Goal: Task Accomplishment & Management: Complete application form

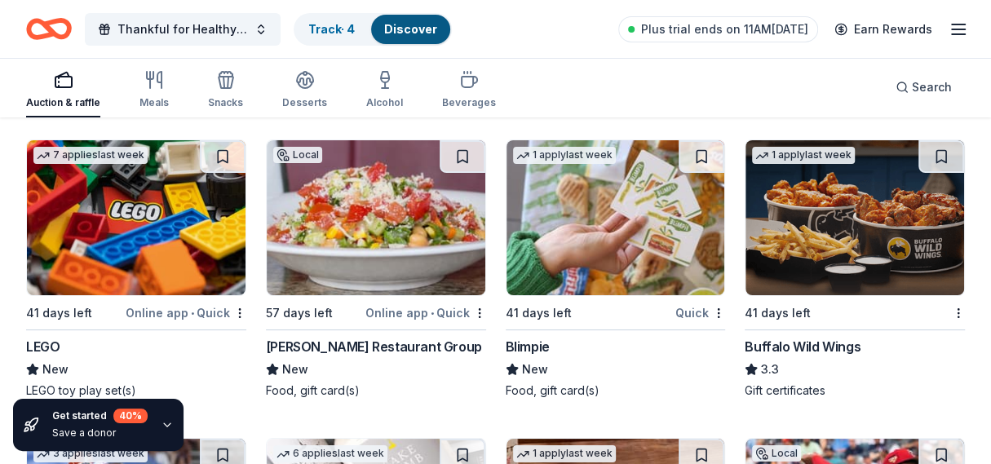
scroll to position [14127, 0]
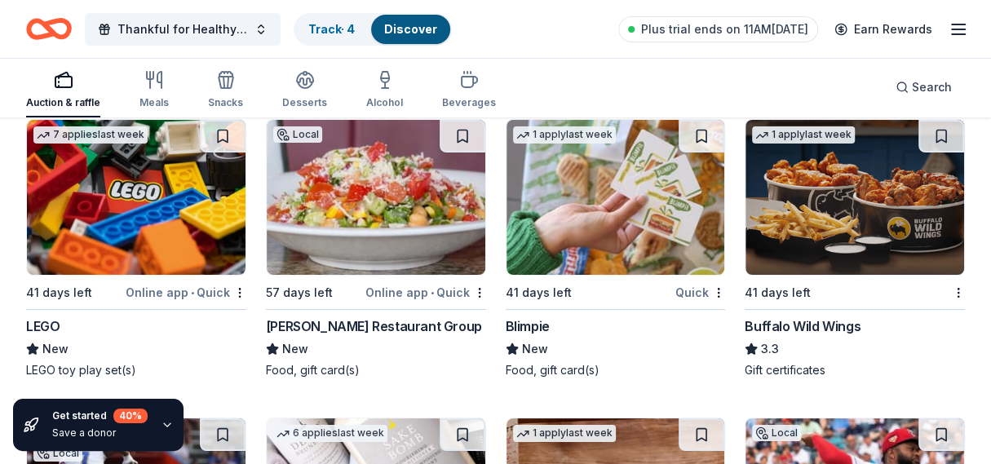
click at [103, 282] on div "41 days left" at bounding box center [74, 292] width 96 height 20
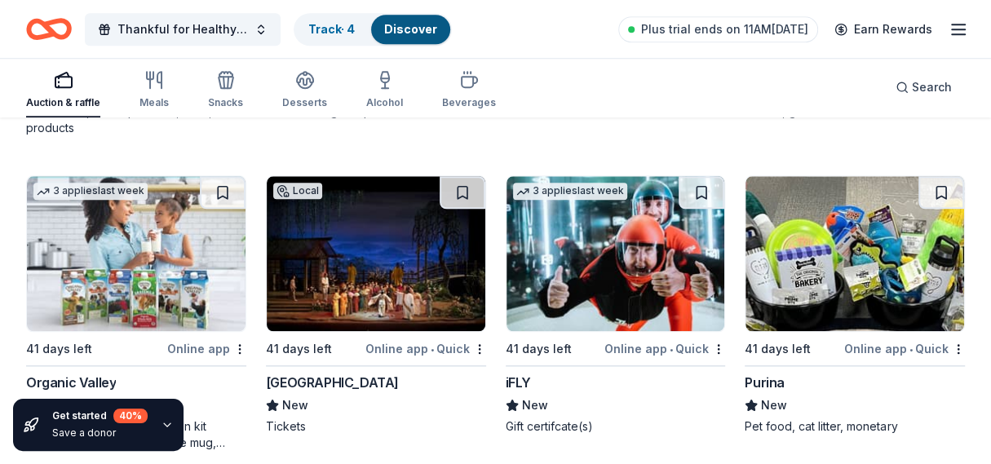
scroll to position [15024, 0]
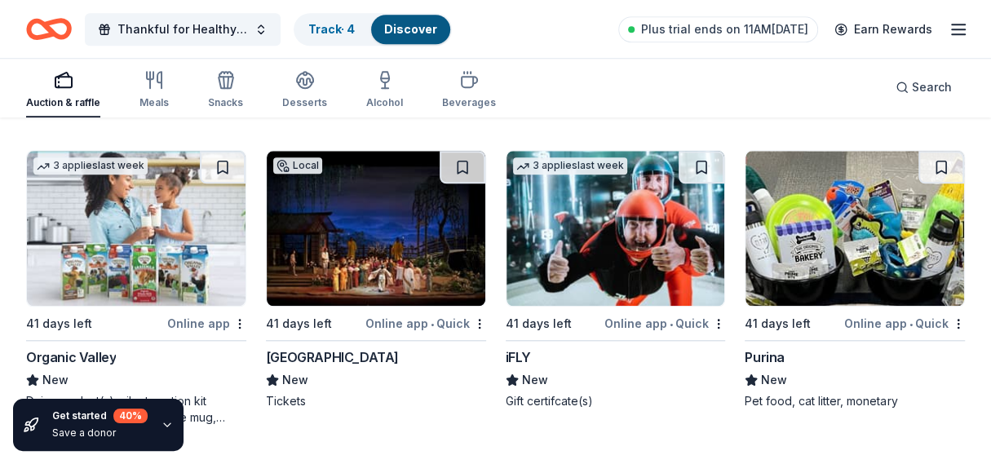
click at [865, 351] on div "Purina" at bounding box center [855, 358] width 220 height 20
click at [611, 313] on div "Online app • Quick" at bounding box center [665, 323] width 121 height 20
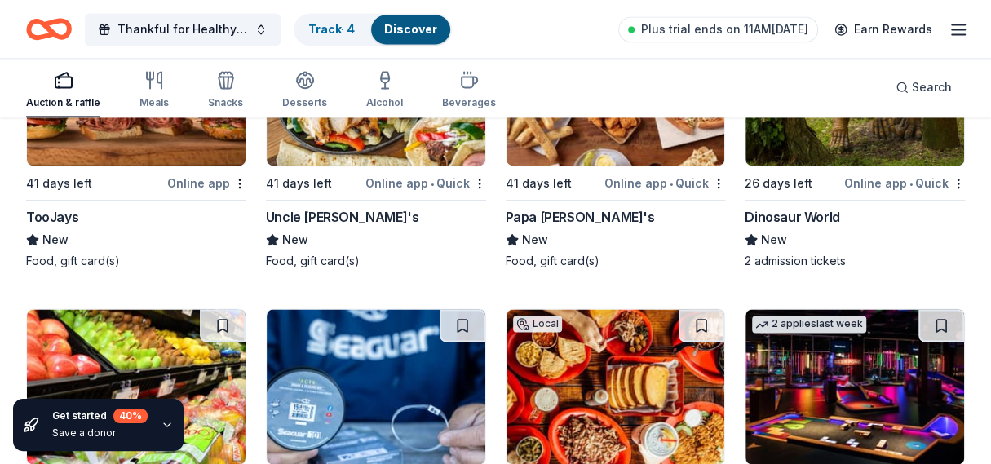
scroll to position [15317, 0]
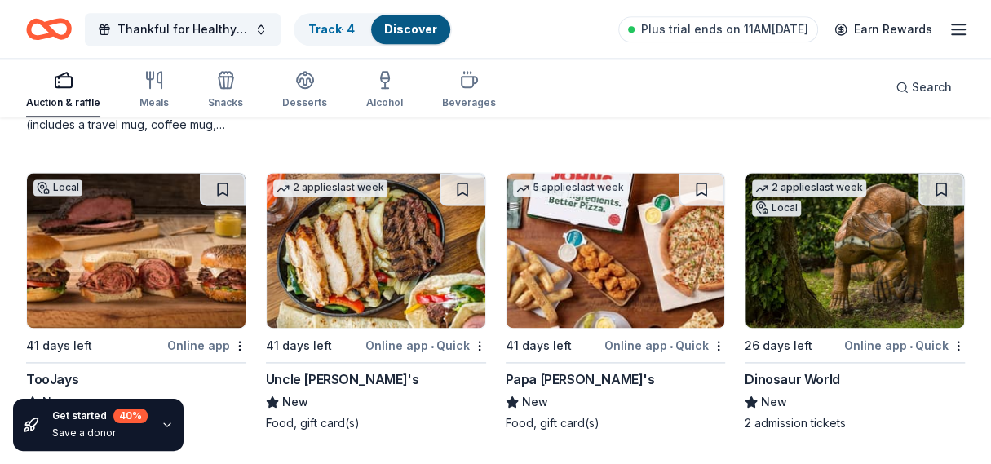
click at [793, 290] on img at bounding box center [855, 250] width 219 height 155
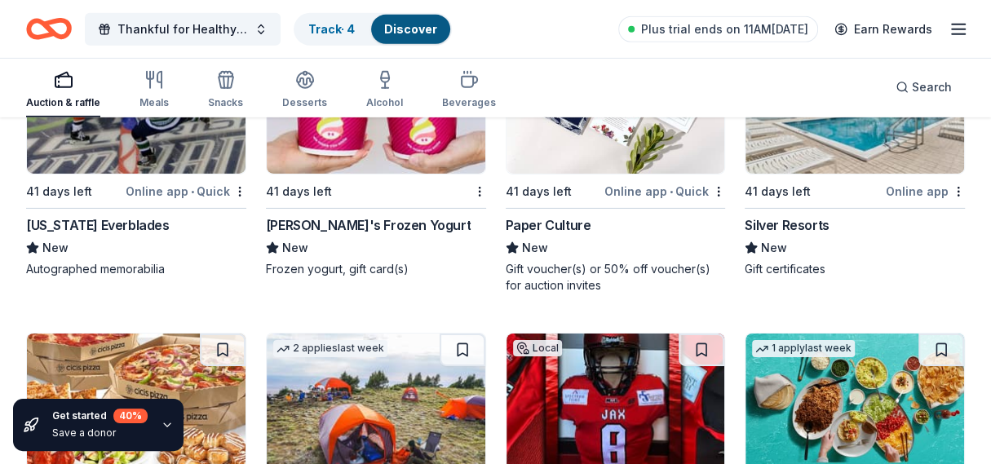
scroll to position [13552, 0]
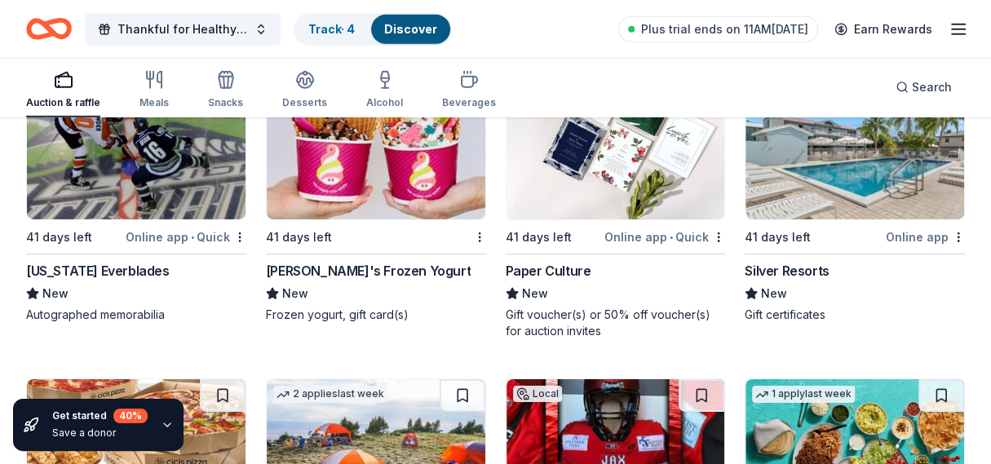
click at [967, 33] on icon "button" at bounding box center [959, 30] width 20 height 20
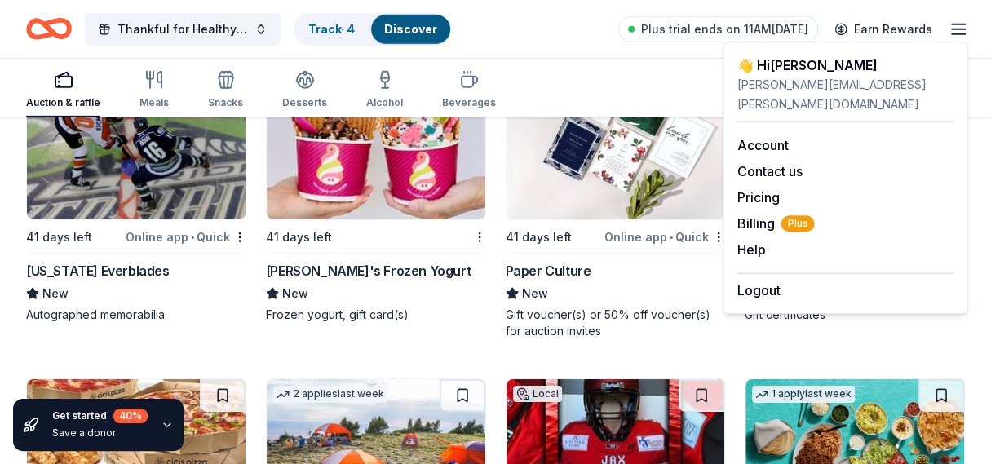
click at [603, 75] on div "Auction & raffle Meals Snacks Desserts Alcohol Beverages Search" at bounding box center [495, 87] width 939 height 60
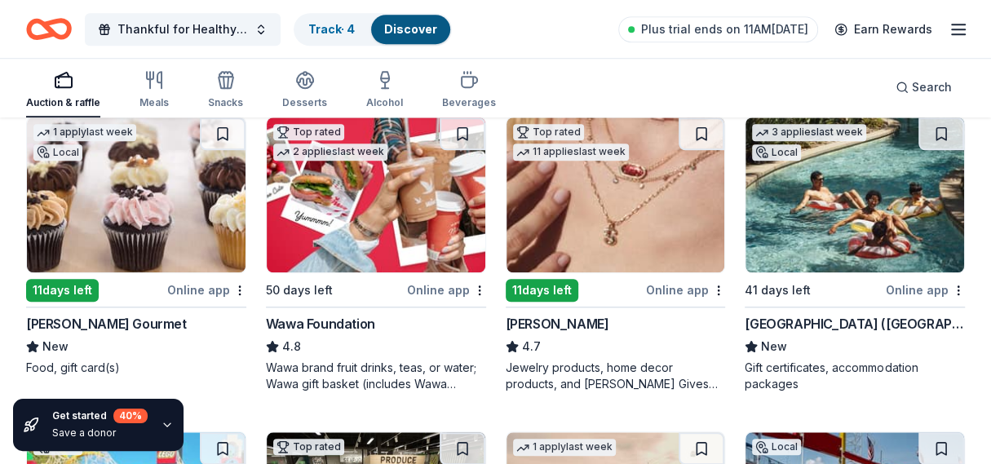
scroll to position [823, 0]
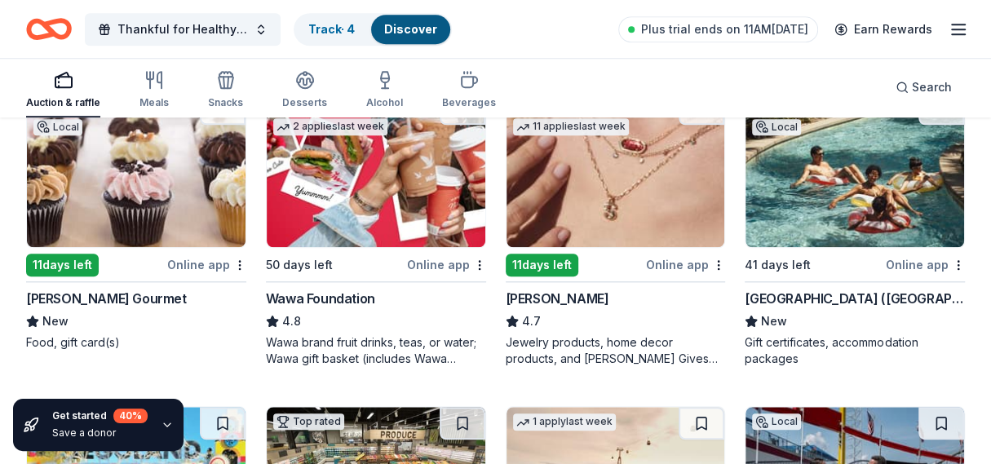
click at [594, 221] on img at bounding box center [616, 169] width 219 height 155
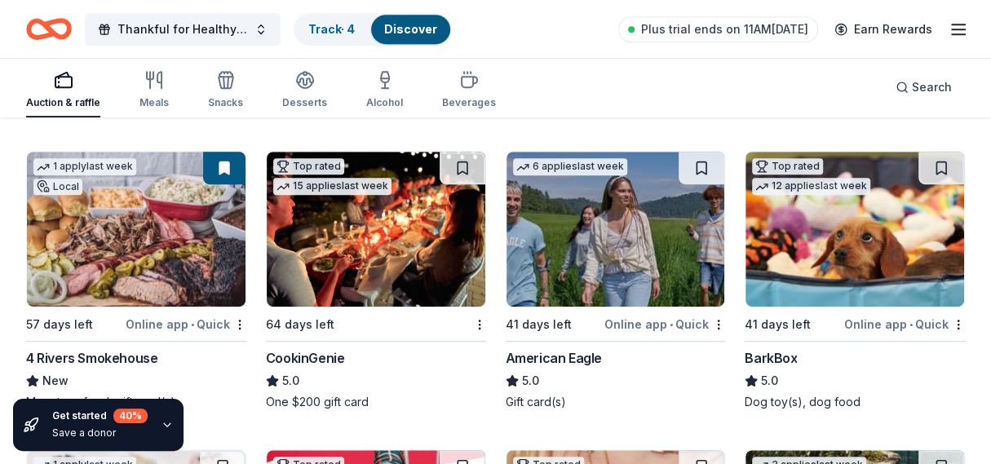
scroll to position [490, 0]
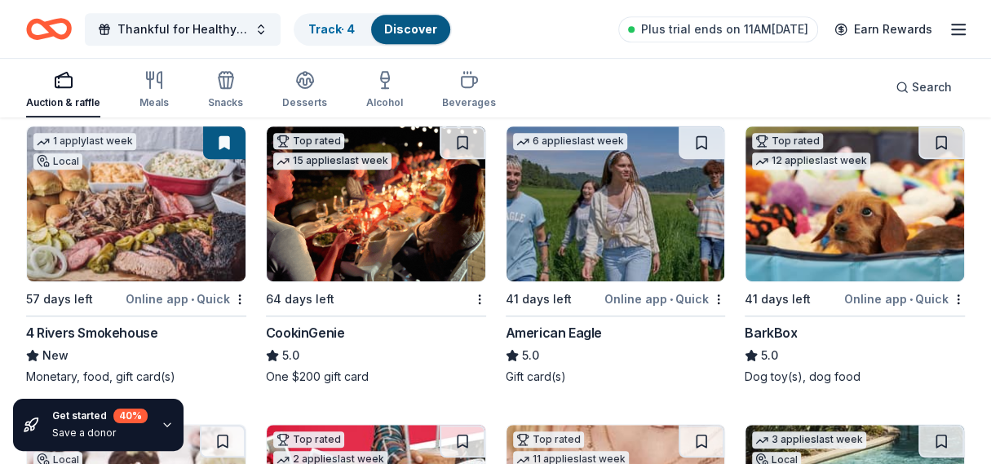
click at [646, 298] on div "Online app • Quick" at bounding box center [665, 299] width 121 height 20
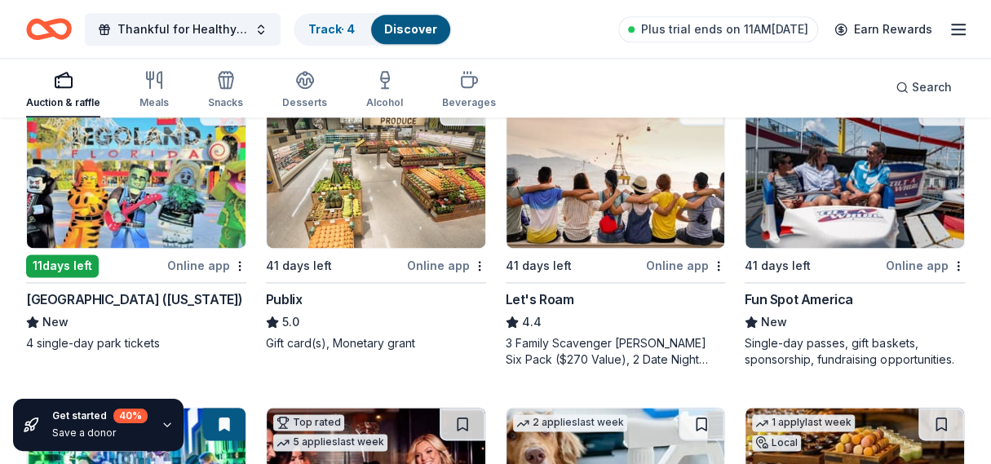
scroll to position [1142, 0]
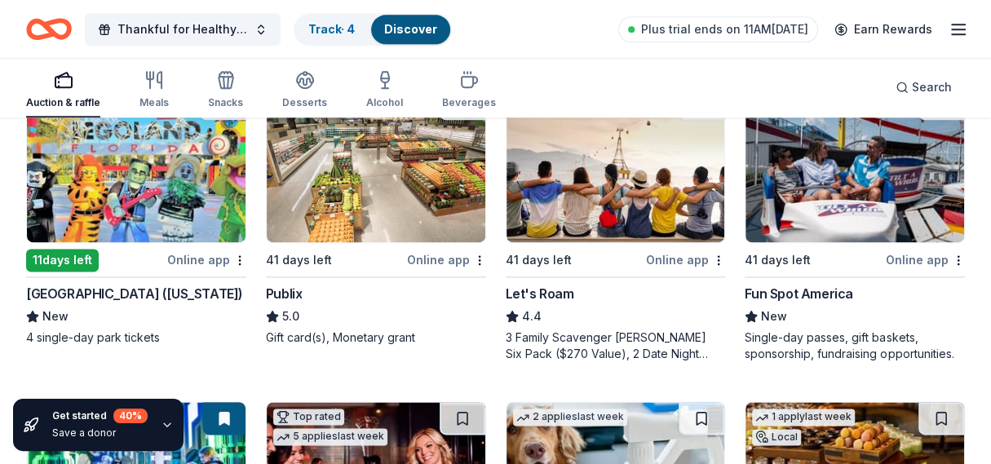
click at [610, 250] on div "41 days left" at bounding box center [575, 260] width 138 height 20
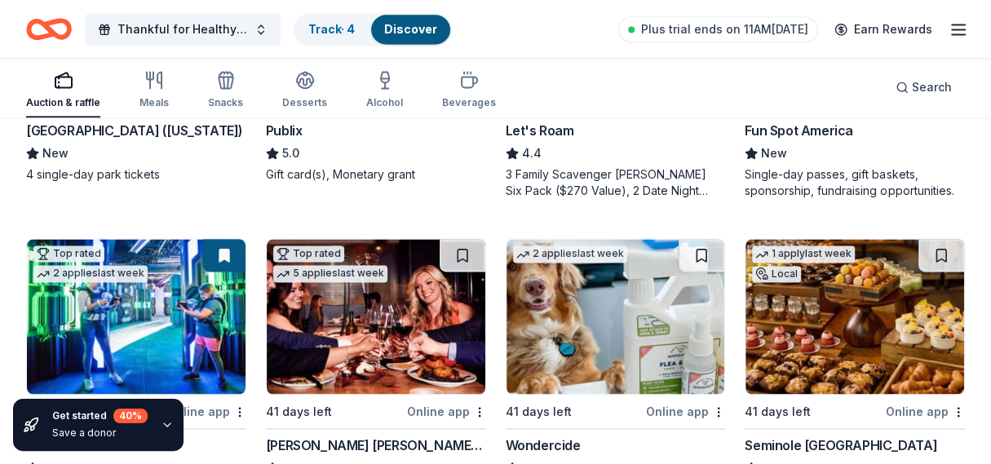
scroll to position [1386, 0]
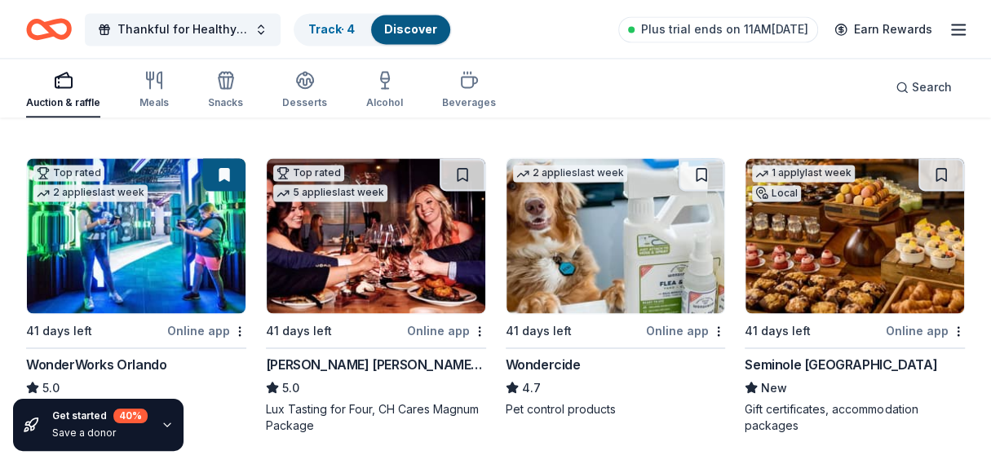
click at [633, 317] on div "2 applies last week 41 days left Online app Wondercide 4.7 Pet control products" at bounding box center [616, 286] width 220 height 259
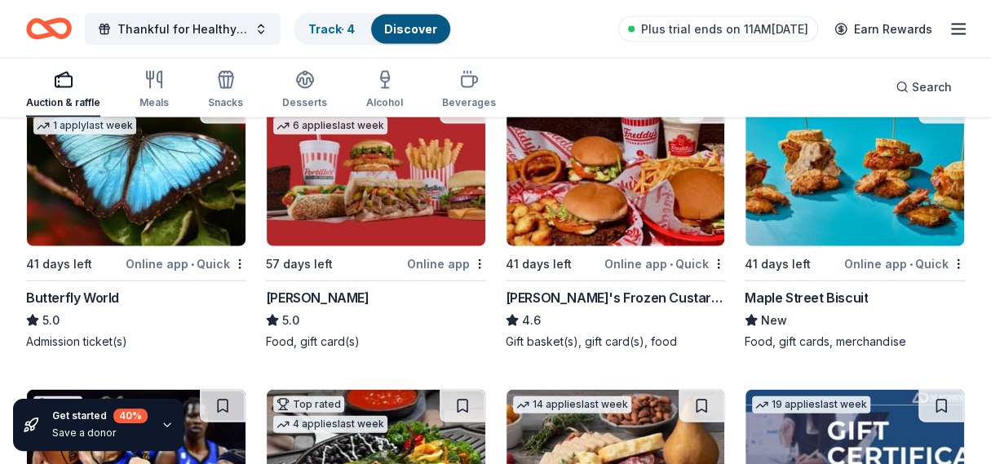
scroll to position [2122, 0]
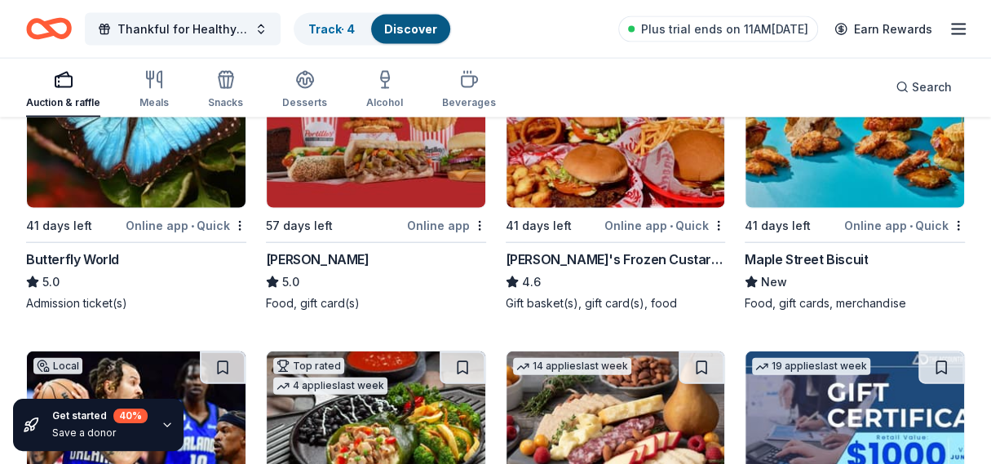
click at [104, 215] on div "41 days left" at bounding box center [74, 225] width 96 height 20
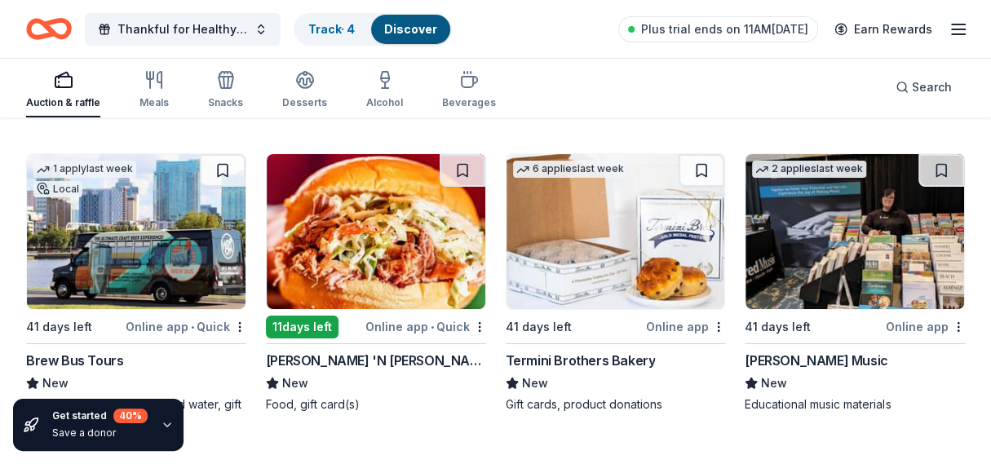
scroll to position [3345, 0]
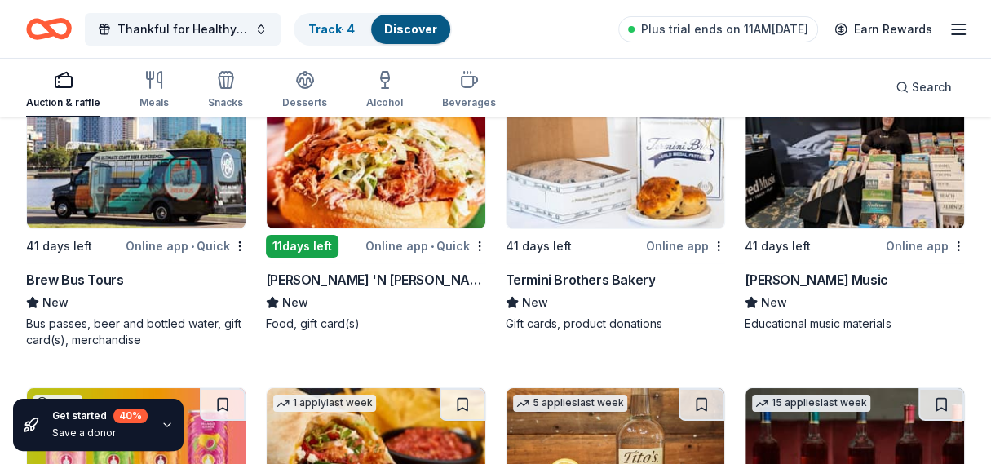
click at [140, 244] on div "Online app • Quick" at bounding box center [186, 246] width 121 height 20
click at [99, 215] on img at bounding box center [136, 150] width 219 height 155
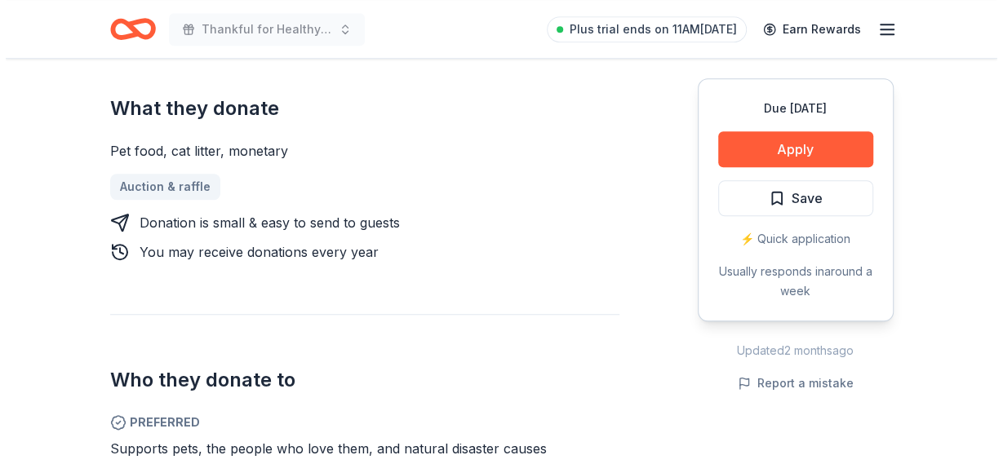
scroll to position [653, 0]
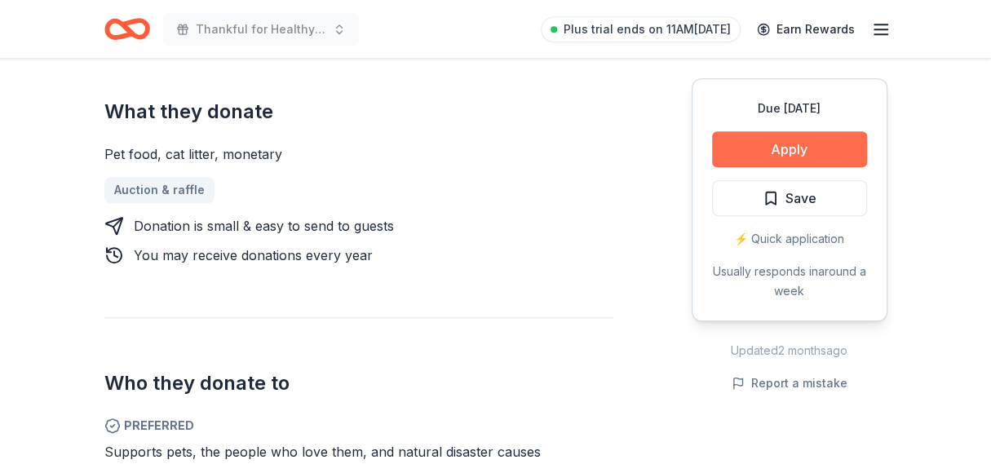
click at [814, 157] on button "Apply" at bounding box center [789, 149] width 155 height 36
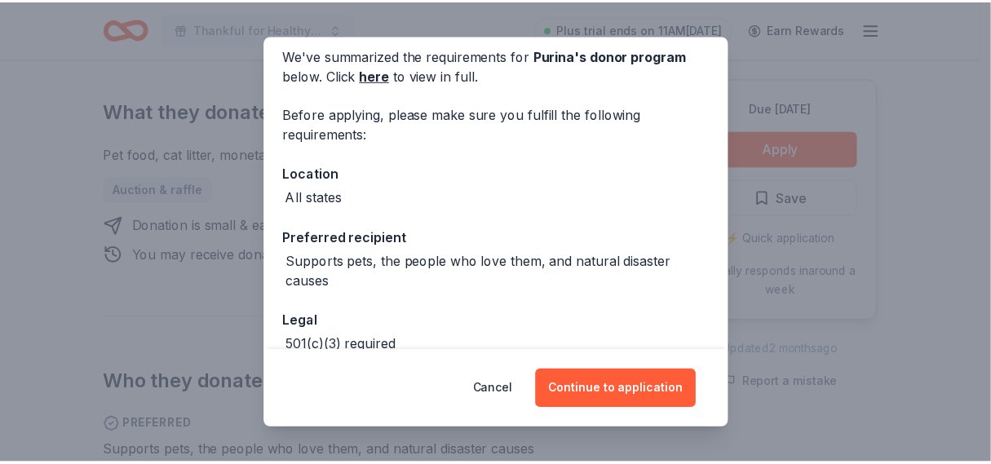
scroll to position [163, 0]
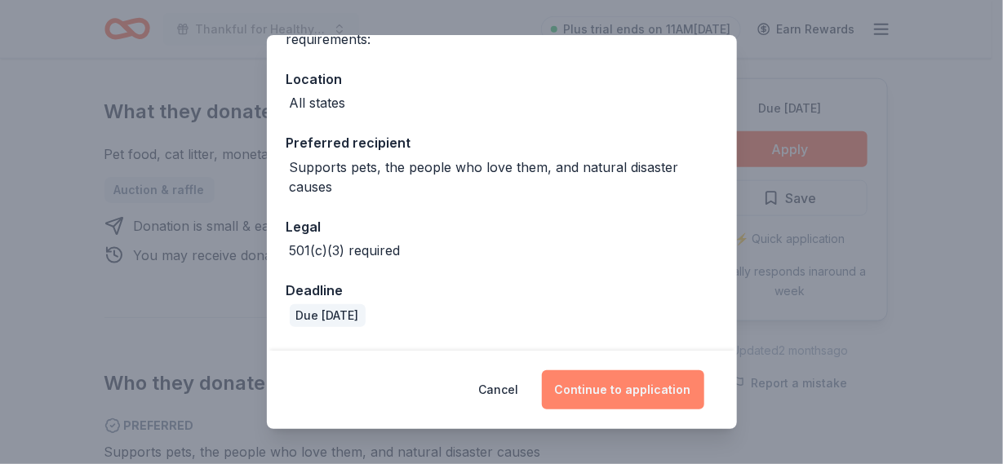
click at [608, 393] on button "Continue to application" at bounding box center [623, 389] width 162 height 39
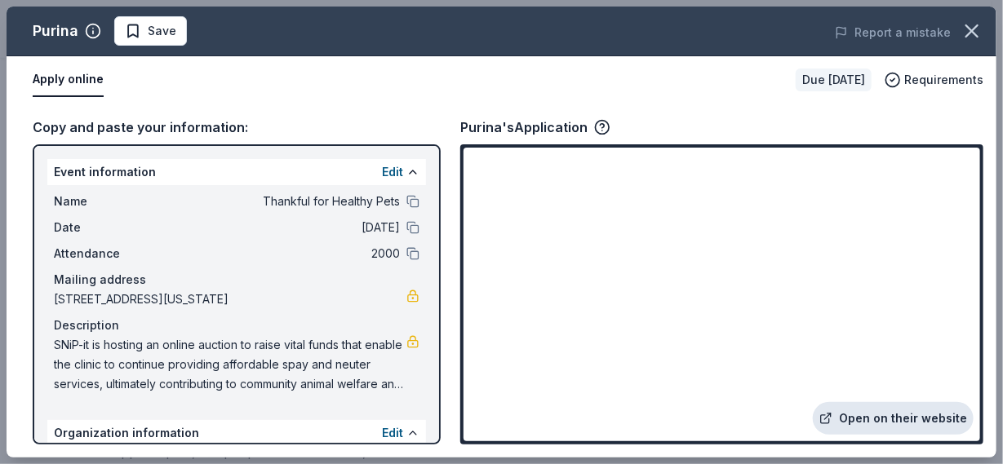
click at [889, 420] on link "Open on their website" at bounding box center [893, 418] width 161 height 33
click at [982, 33] on icon "button" at bounding box center [971, 31] width 23 height 23
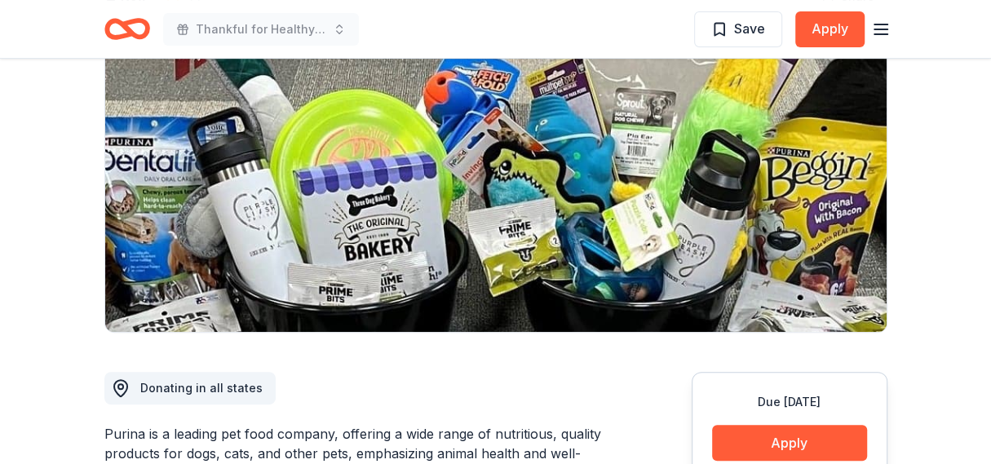
scroll to position [0, 0]
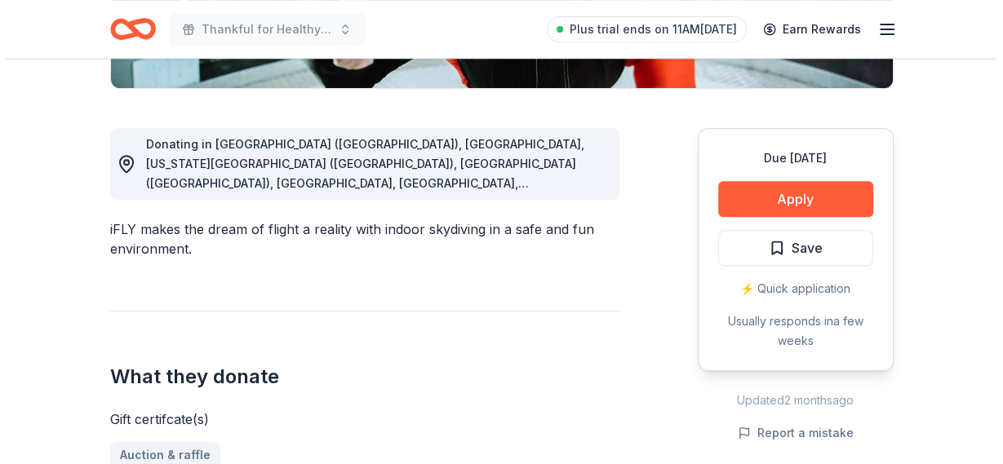
scroll to position [490, 0]
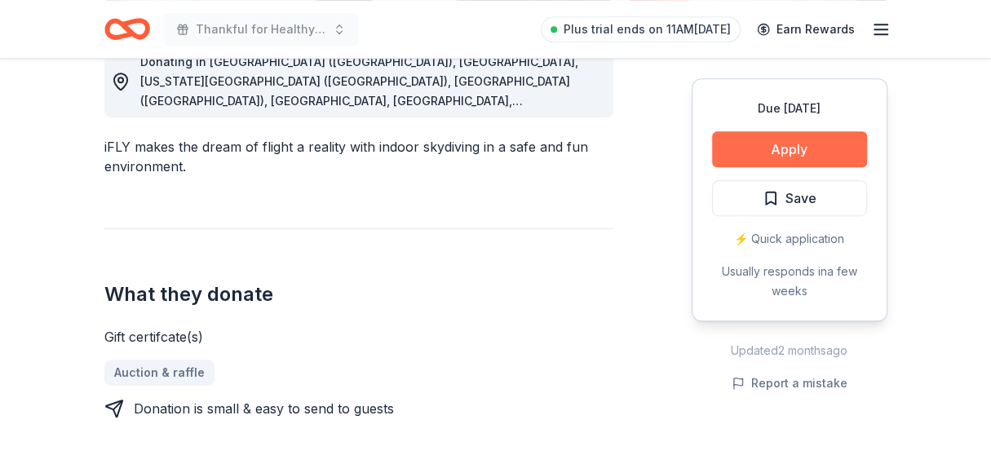
click at [783, 156] on button "Apply" at bounding box center [789, 149] width 155 height 36
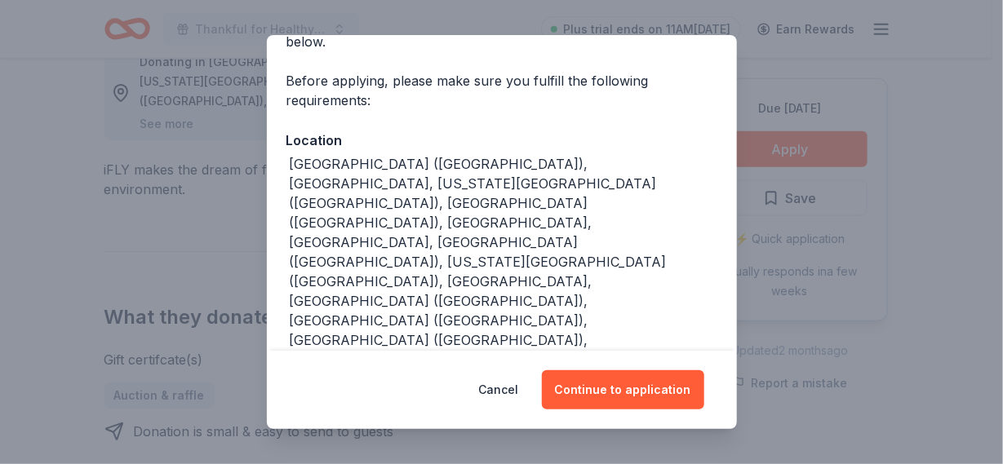
scroll to position [112, 0]
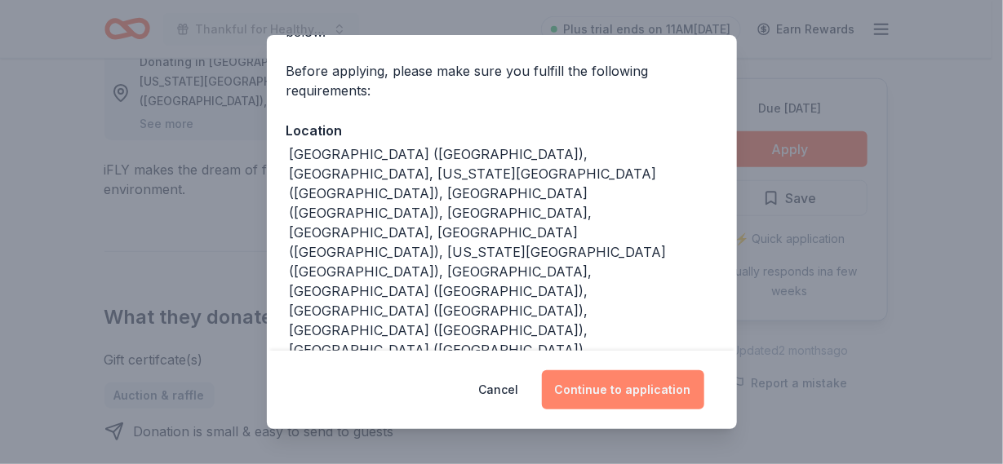
click at [616, 388] on button "Continue to application" at bounding box center [623, 389] width 162 height 39
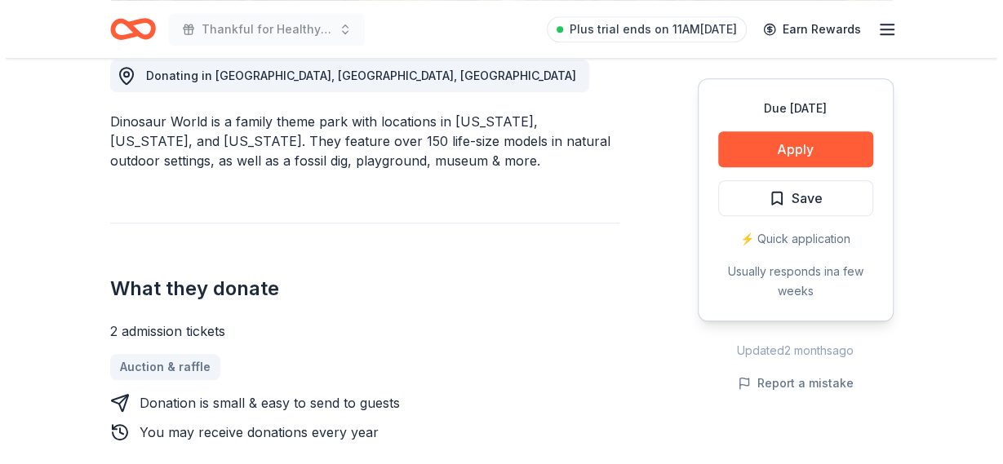
scroll to position [490, 0]
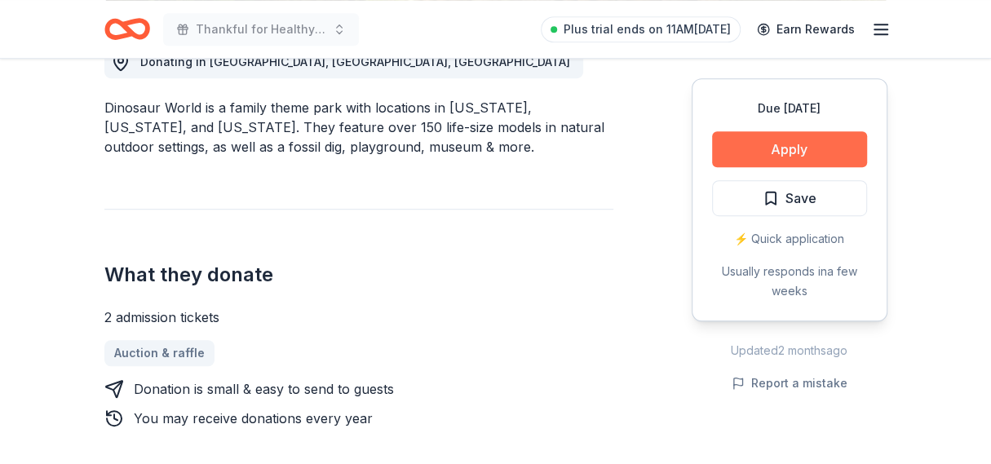
click at [831, 159] on button "Apply" at bounding box center [789, 149] width 155 height 36
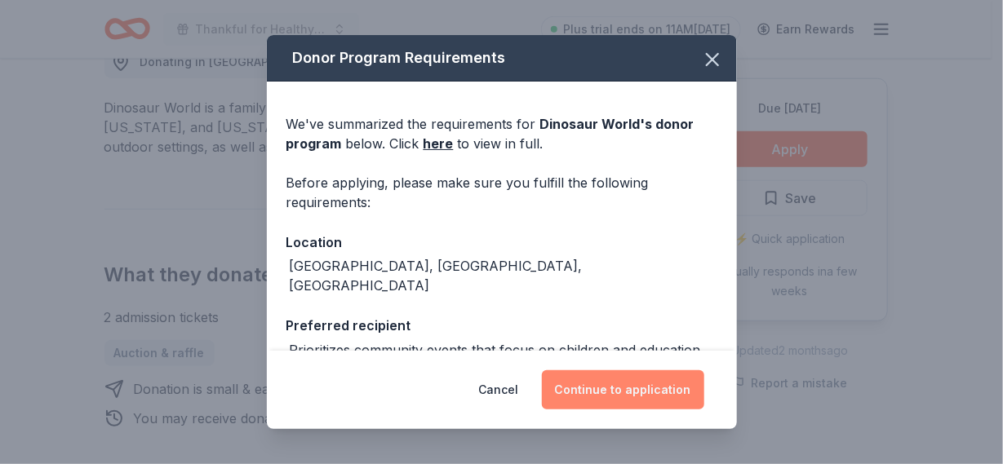
click at [655, 398] on button "Continue to application" at bounding box center [623, 389] width 162 height 39
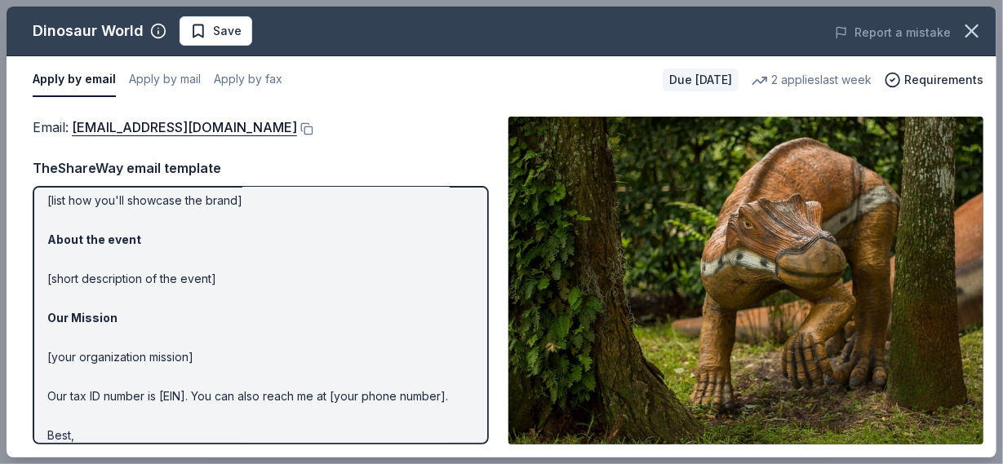
scroll to position [200, 0]
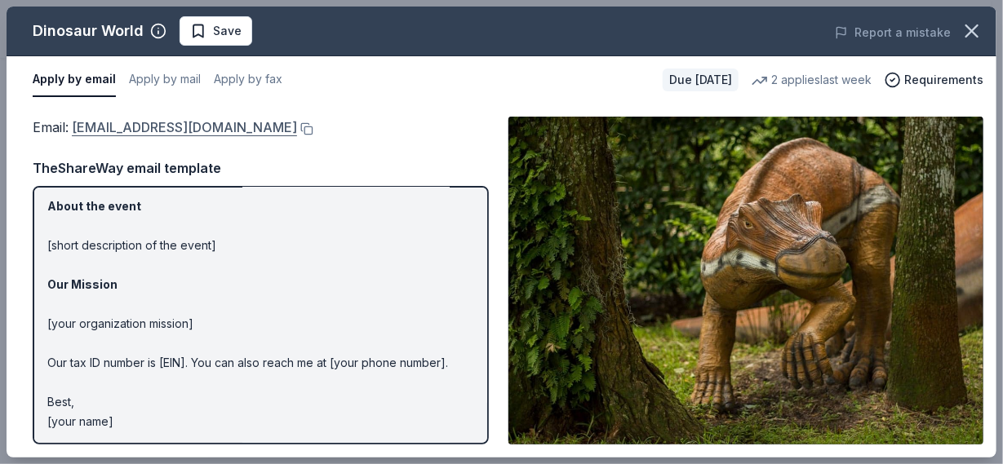
click at [192, 126] on link "info@dinosaurworld.com" at bounding box center [184, 127] width 225 height 21
click at [297, 130] on button at bounding box center [305, 128] width 16 height 13
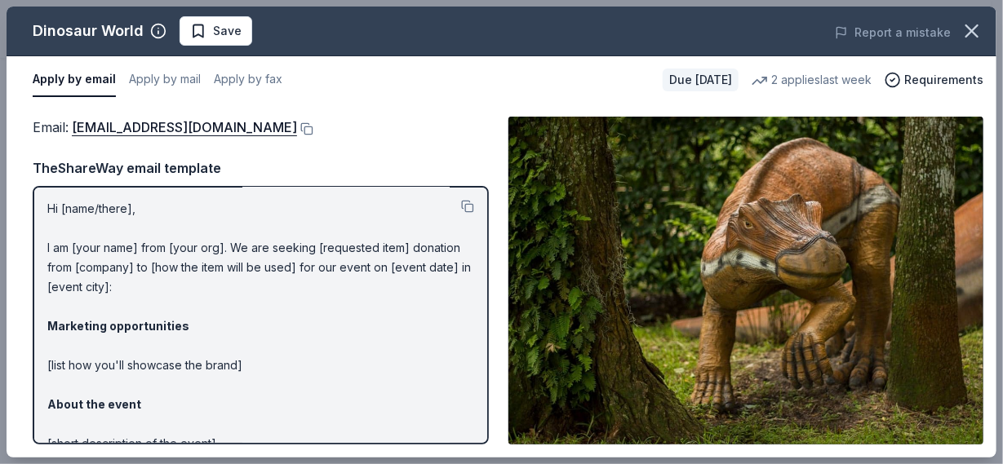
scroll to position [0, 0]
click at [461, 208] on button at bounding box center [467, 208] width 13 height 13
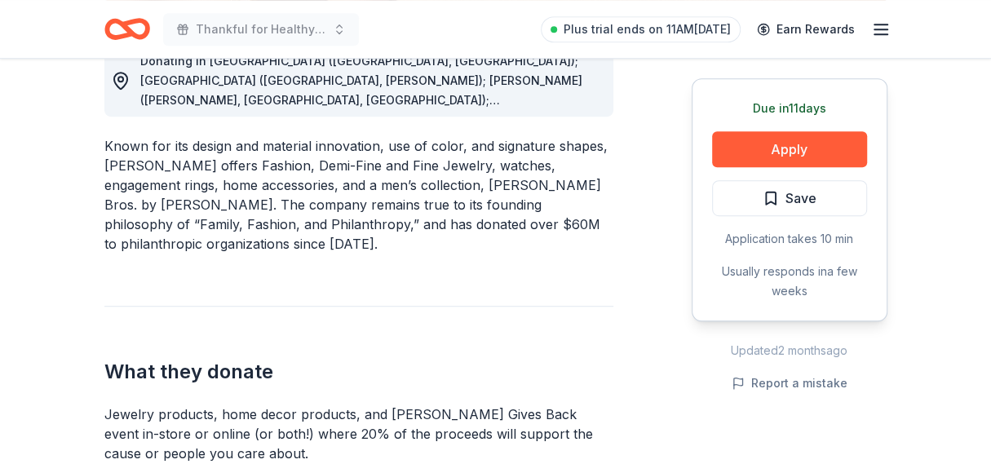
scroll to position [407, 0]
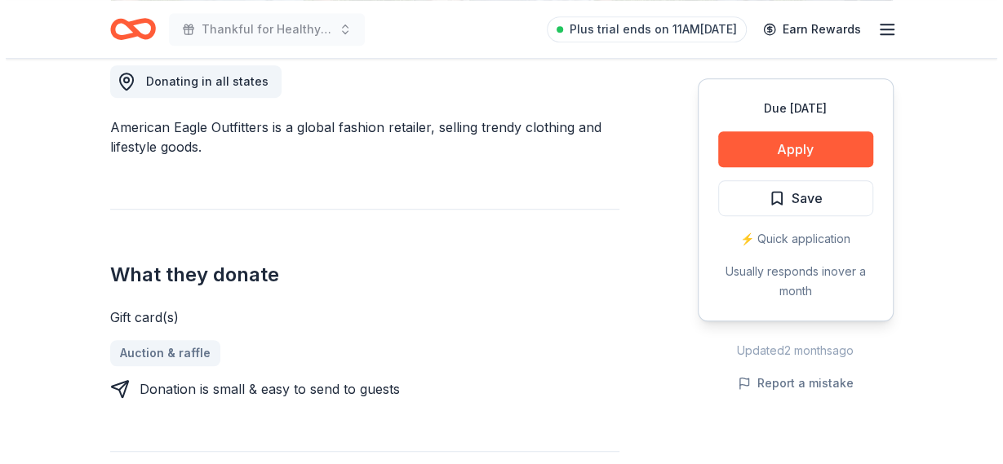
scroll to position [571, 0]
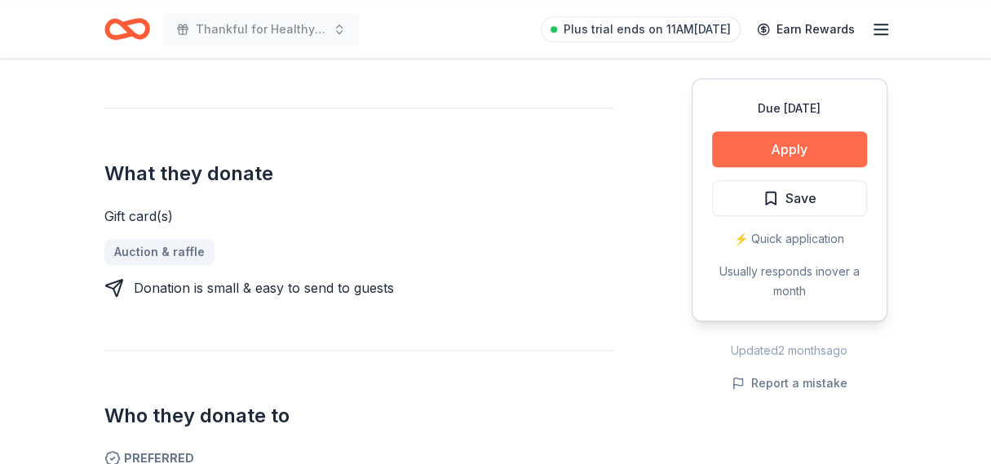
click at [756, 156] on button "Apply" at bounding box center [789, 149] width 155 height 36
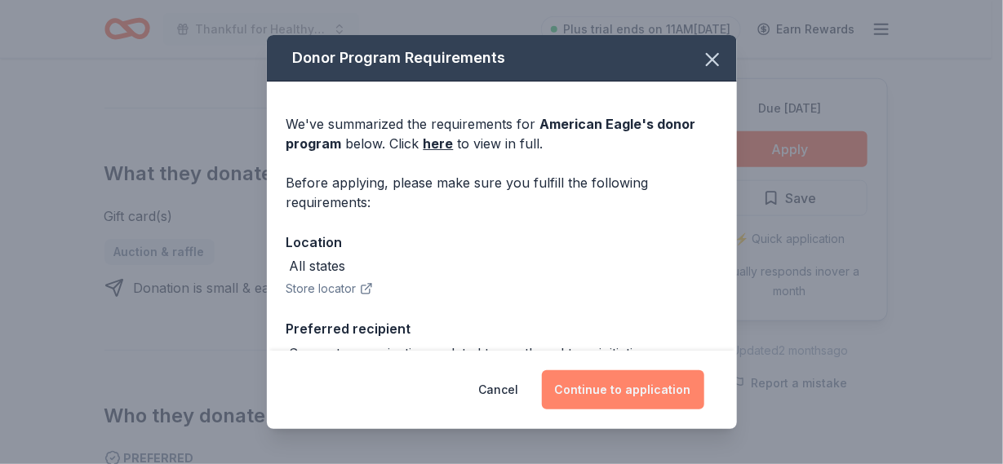
click at [606, 382] on button "Continue to application" at bounding box center [623, 389] width 162 height 39
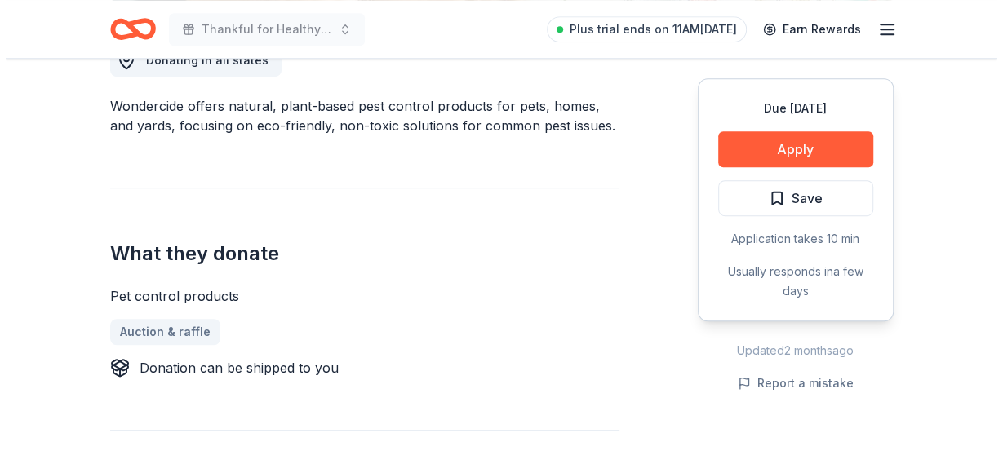
scroll to position [407, 0]
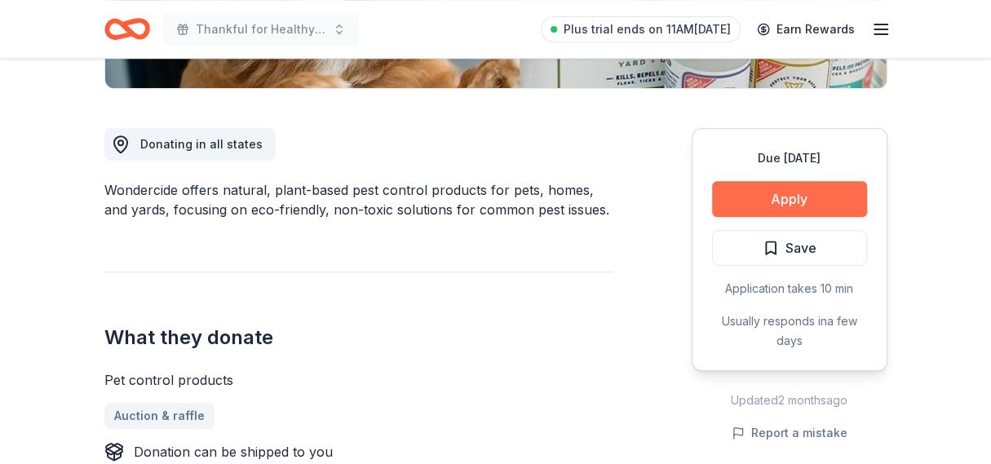
click at [810, 198] on button "Apply" at bounding box center [789, 199] width 155 height 36
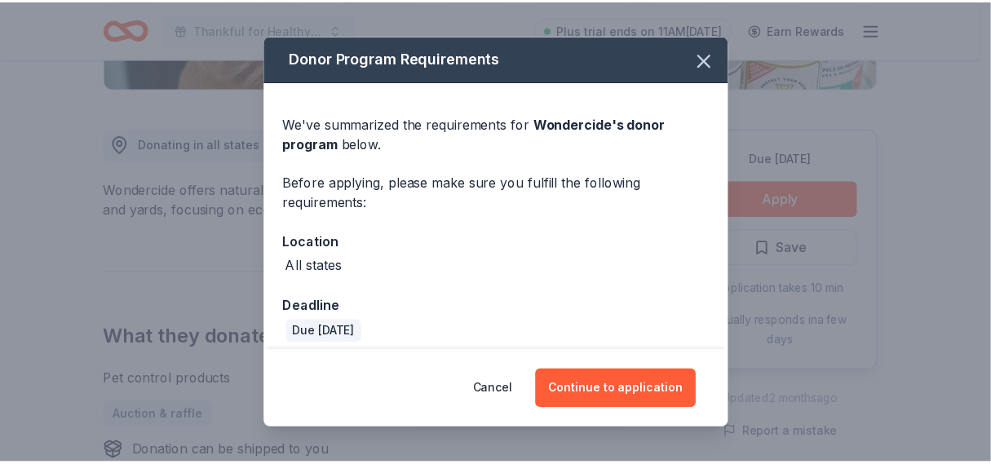
scroll to position [11, 0]
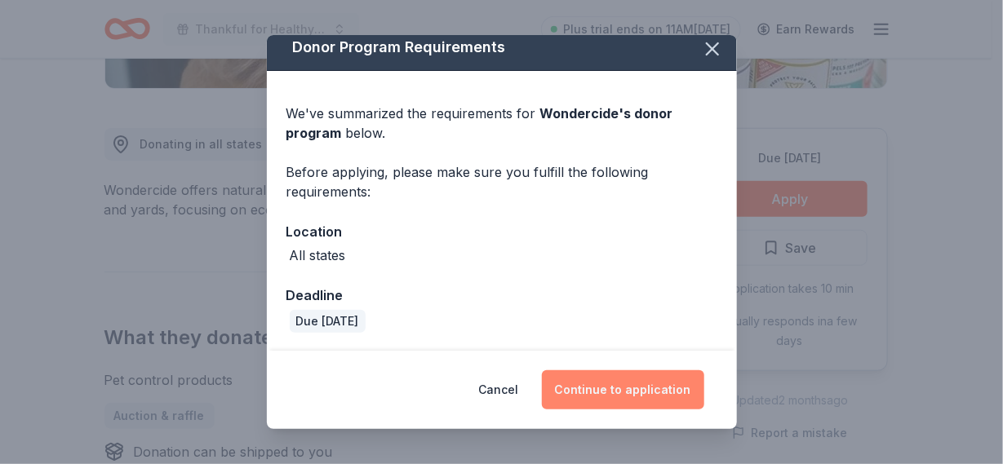
click at [604, 388] on button "Continue to application" at bounding box center [623, 389] width 162 height 39
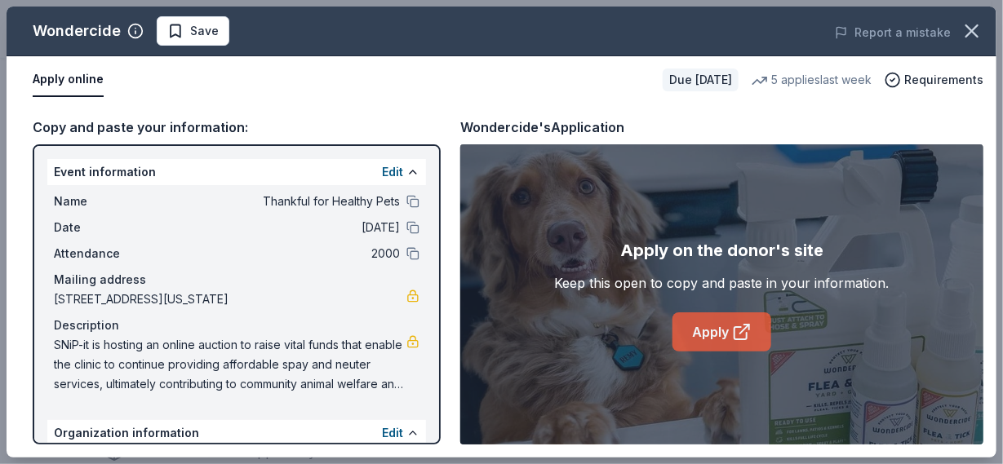
click at [693, 344] on link "Apply" at bounding box center [721, 332] width 99 height 39
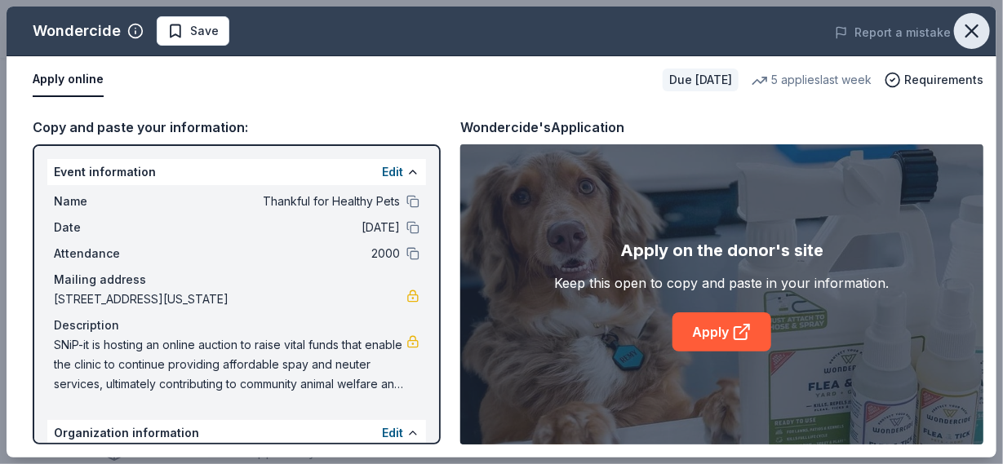
click at [966, 40] on icon "button" at bounding box center [971, 31] width 23 height 23
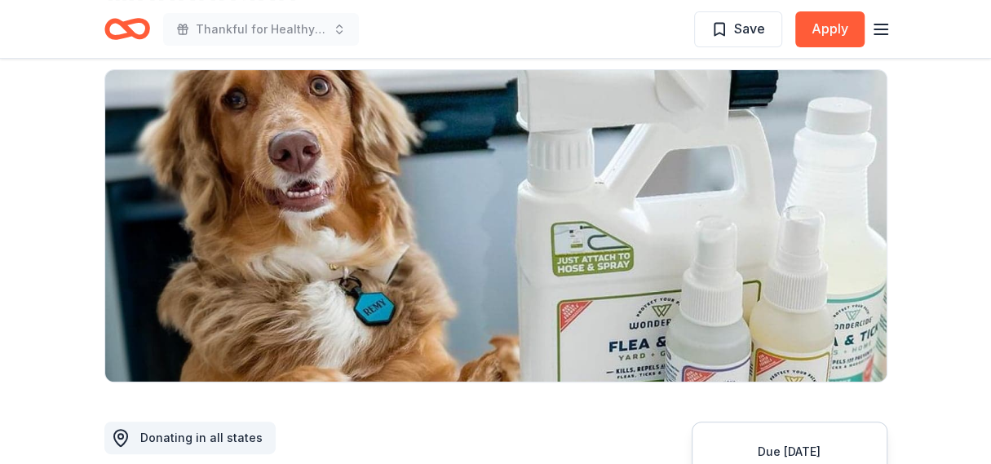
scroll to position [0, 0]
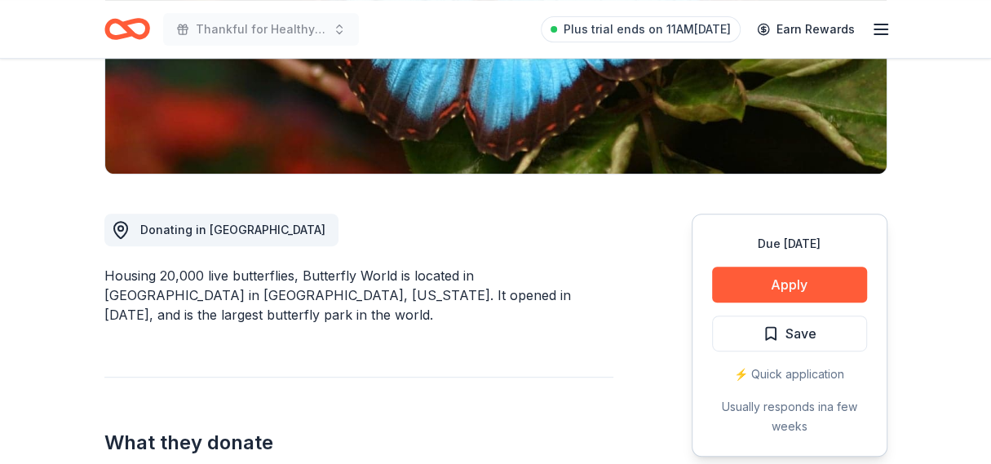
scroll to position [326, 0]
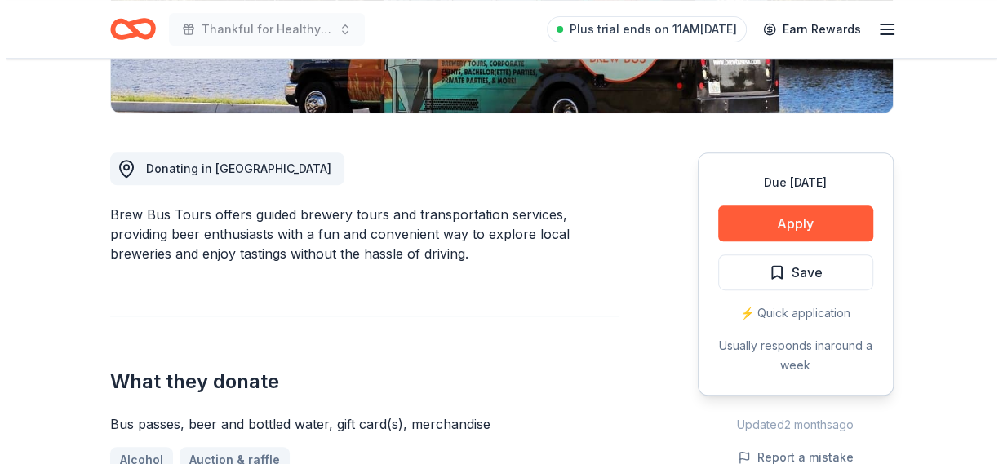
scroll to position [407, 0]
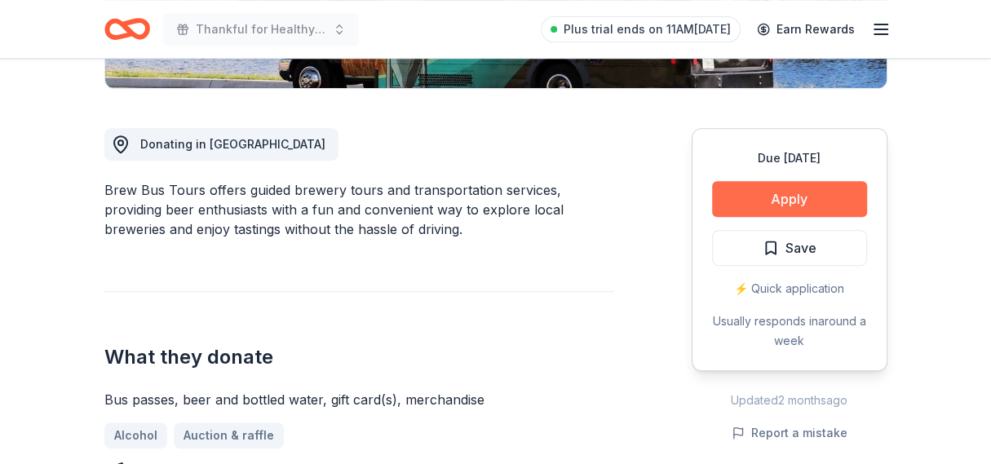
click at [812, 207] on button "Apply" at bounding box center [789, 199] width 155 height 36
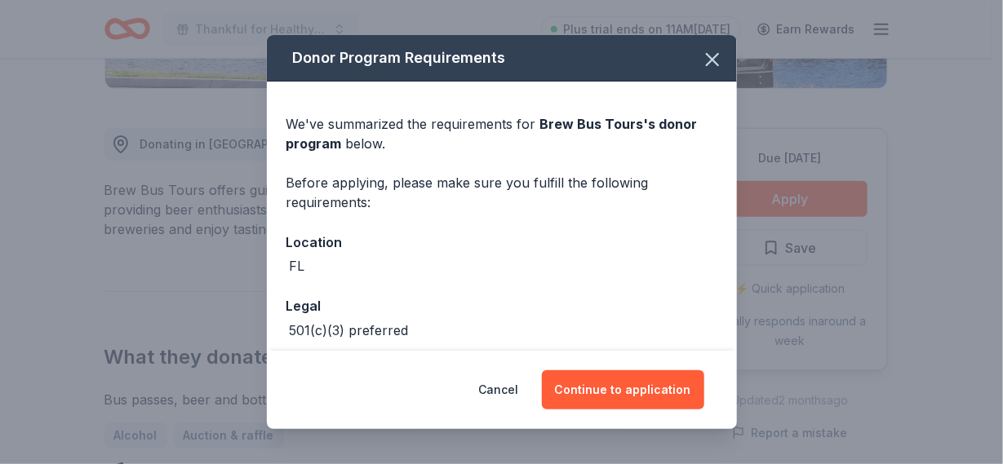
scroll to position [75, 0]
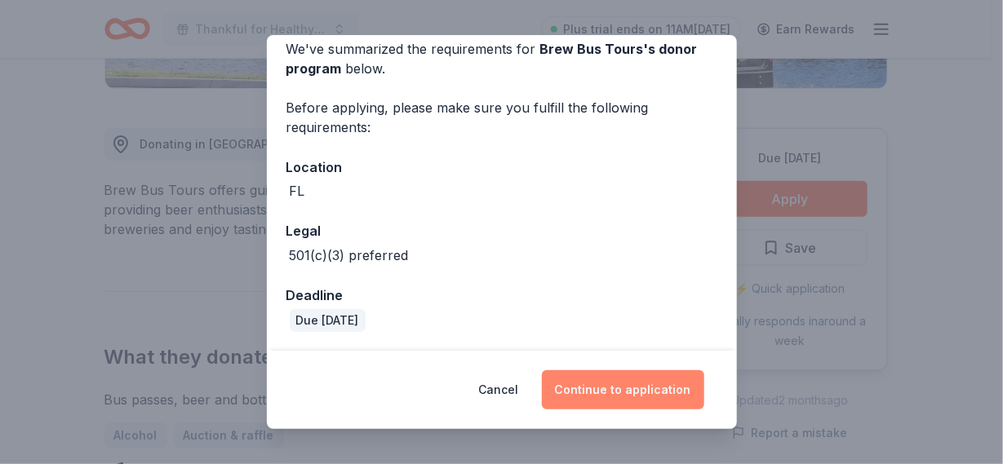
click at [618, 388] on button "Continue to application" at bounding box center [623, 389] width 162 height 39
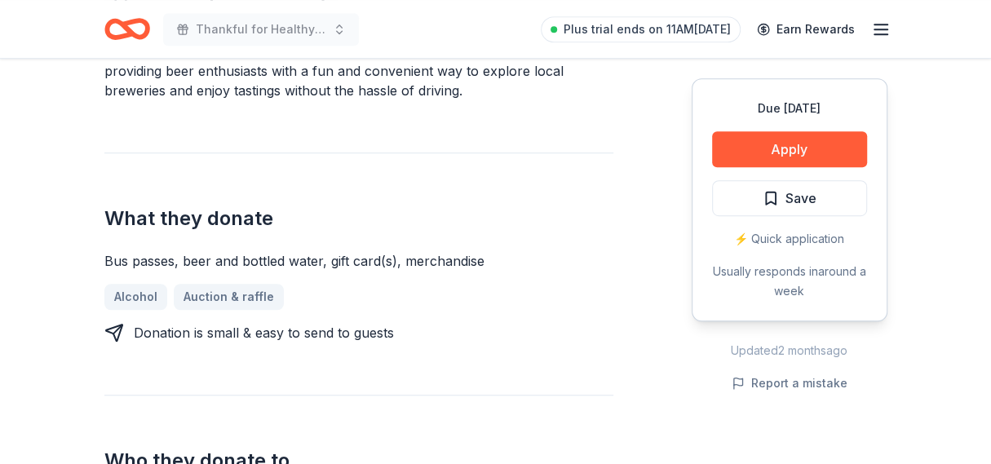
scroll to position [571, 0]
